Goal: Register for event/course

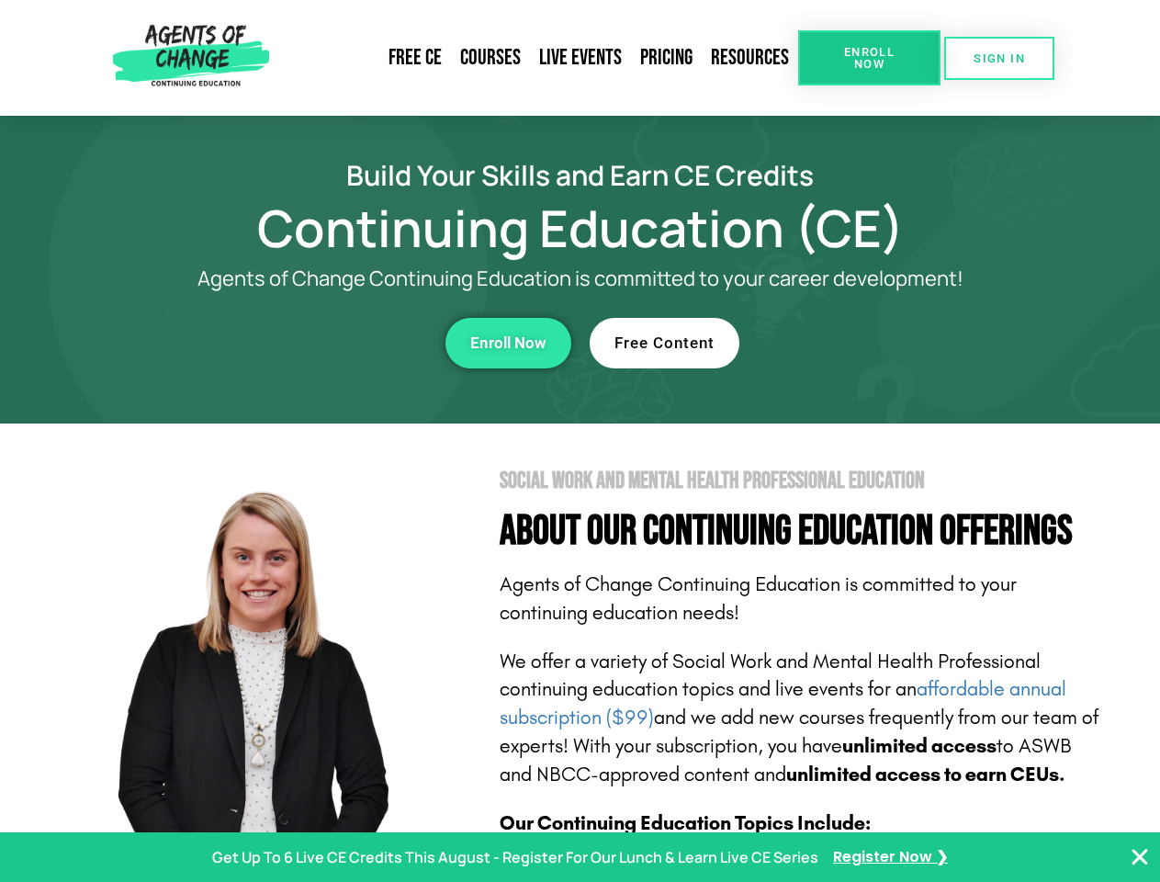
click at [579, 441] on section "Social Work and Mental Health Professional Education About Our Continuing Educa…" at bounding box center [580, 808] width 1160 height 771
click at [869, 58] on span "Enroll Now" at bounding box center [869, 58] width 84 height 24
click at [999, 58] on span "SIGN IN" at bounding box center [998, 58] width 51 height 12
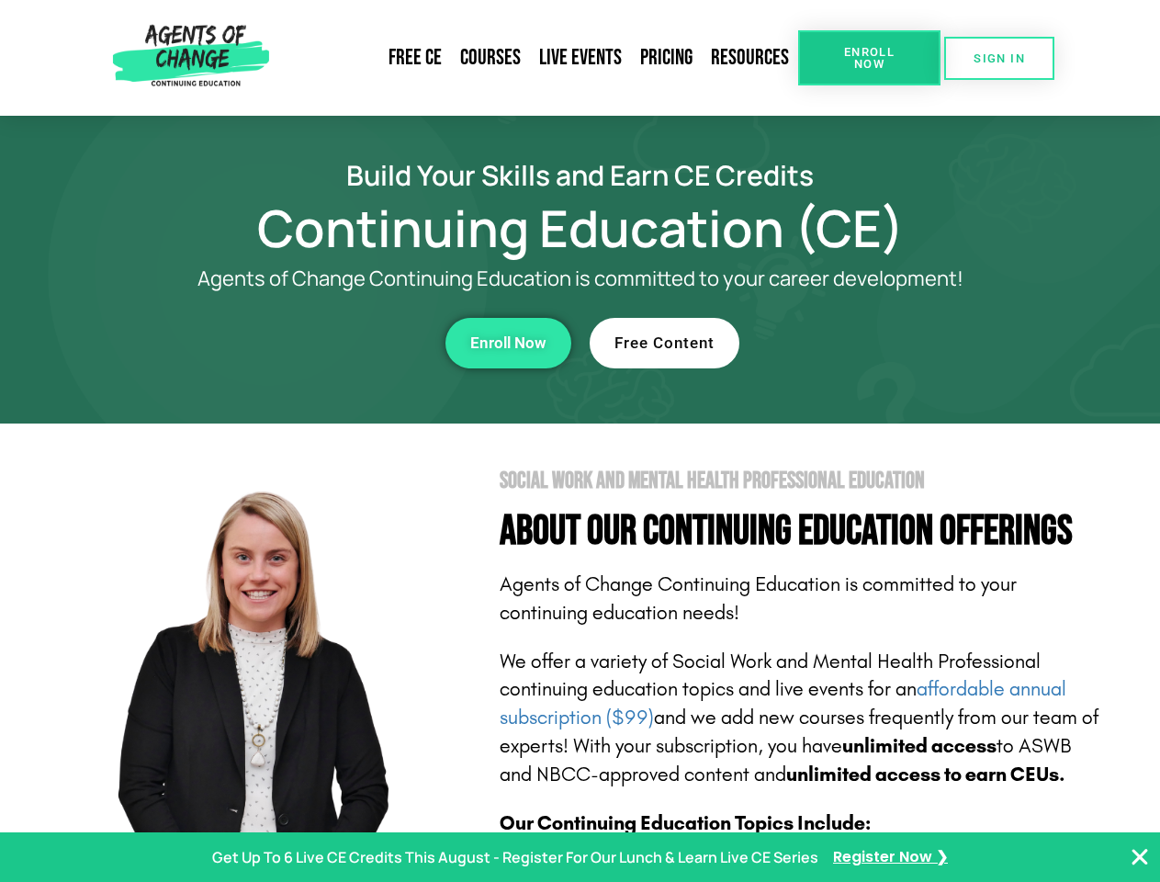
click at [319, 343] on div "Enroll Now" at bounding box center [318, 343] width 505 height 51
click at [508, 343] on span "Enroll Now" at bounding box center [508, 343] width 76 height 16
